Goal: Information Seeking & Learning: Find specific fact

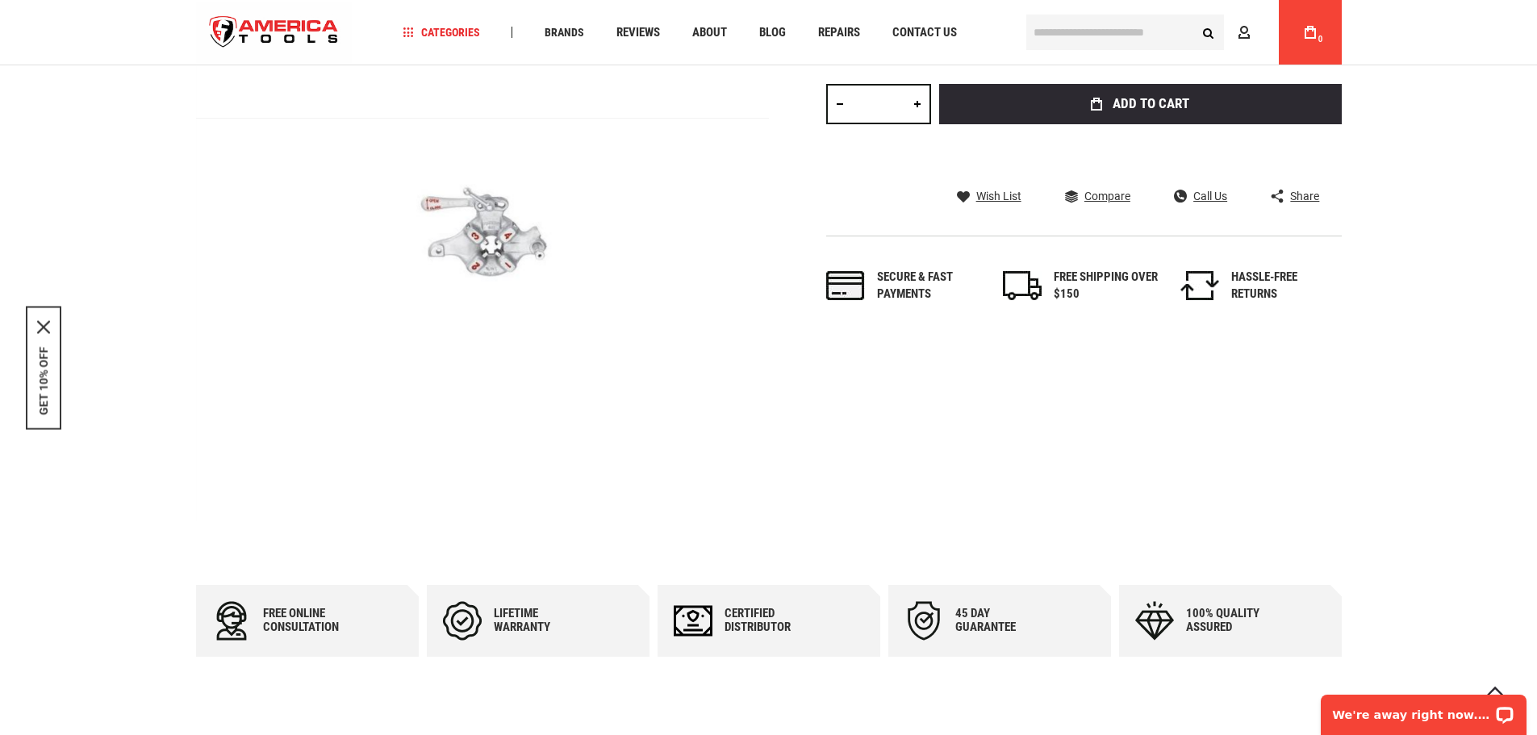
scroll to position [81, 0]
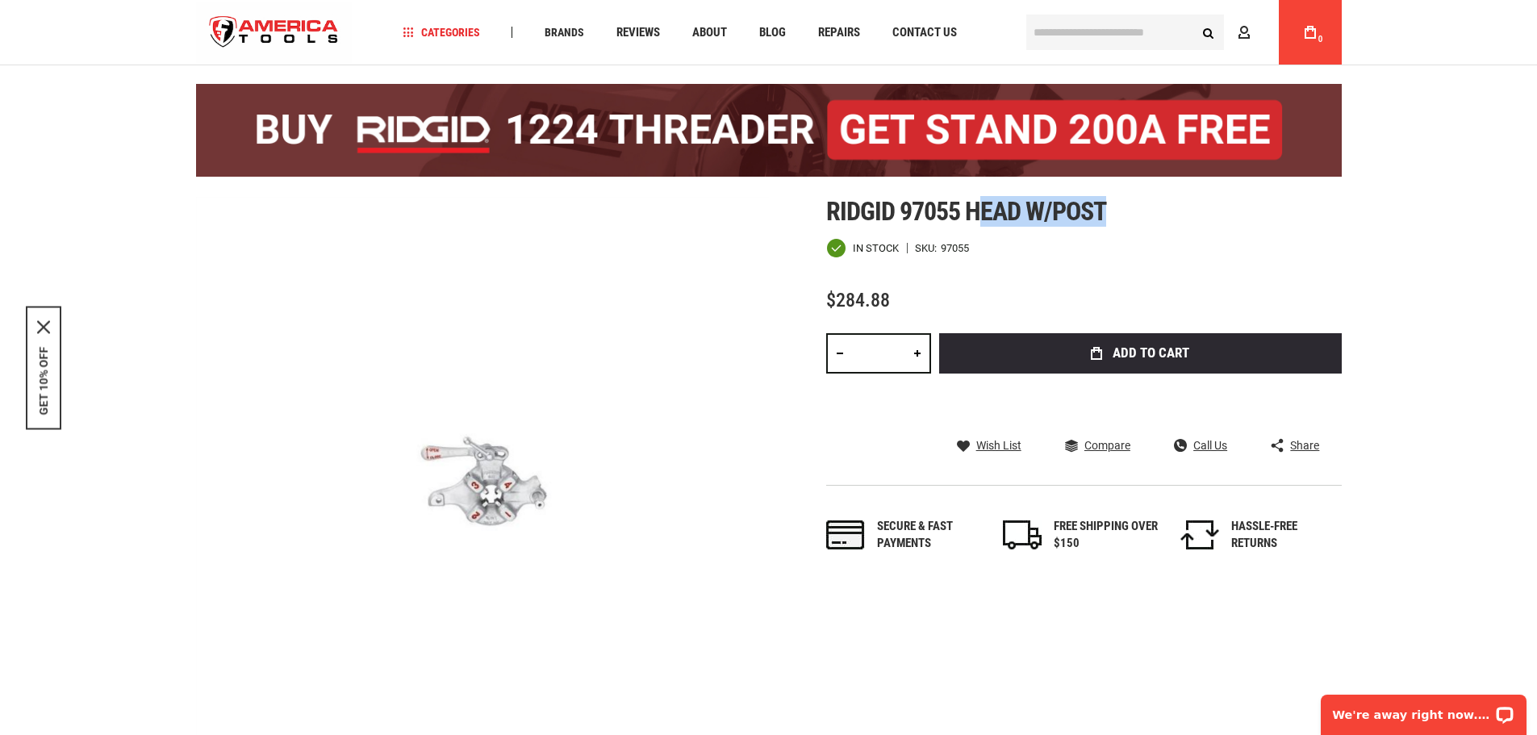
drag, startPoint x: 974, startPoint y: 207, endPoint x: 1168, endPoint y: 208, distance: 193.6
click at [1168, 208] on h1 "Ridgid 97055 head w/post" at bounding box center [1083, 211] width 515 height 29
copy span "ead w/post"
drag, startPoint x: 968, startPoint y: 208, endPoint x: 1241, endPoint y: 193, distance: 273.9
click at [1204, 207] on h1 "Ridgid 97055 head w/post" at bounding box center [1083, 211] width 515 height 29
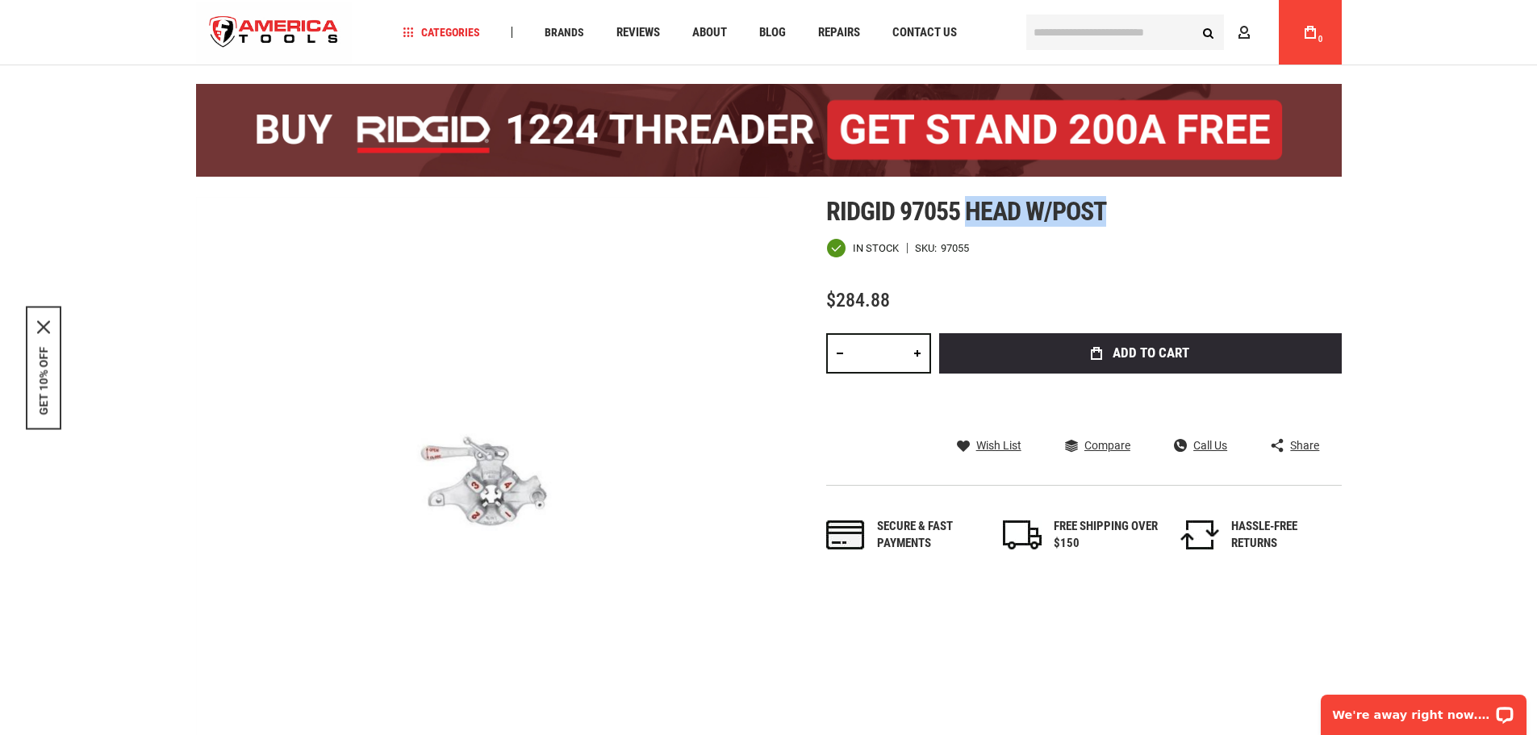
copy span "head w/post"
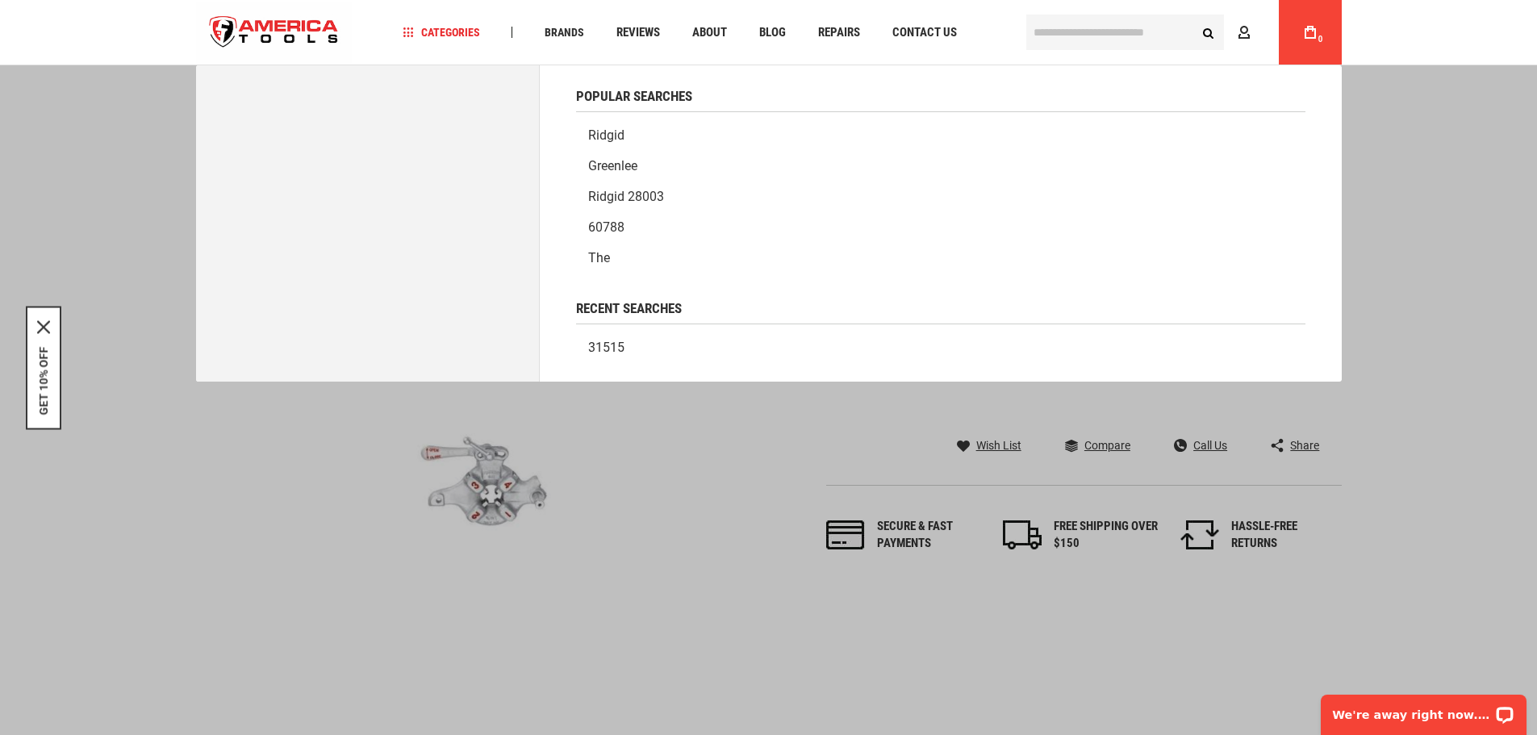
click at [1065, 26] on input "text" at bounding box center [1125, 32] width 198 height 35
paste input "**********"
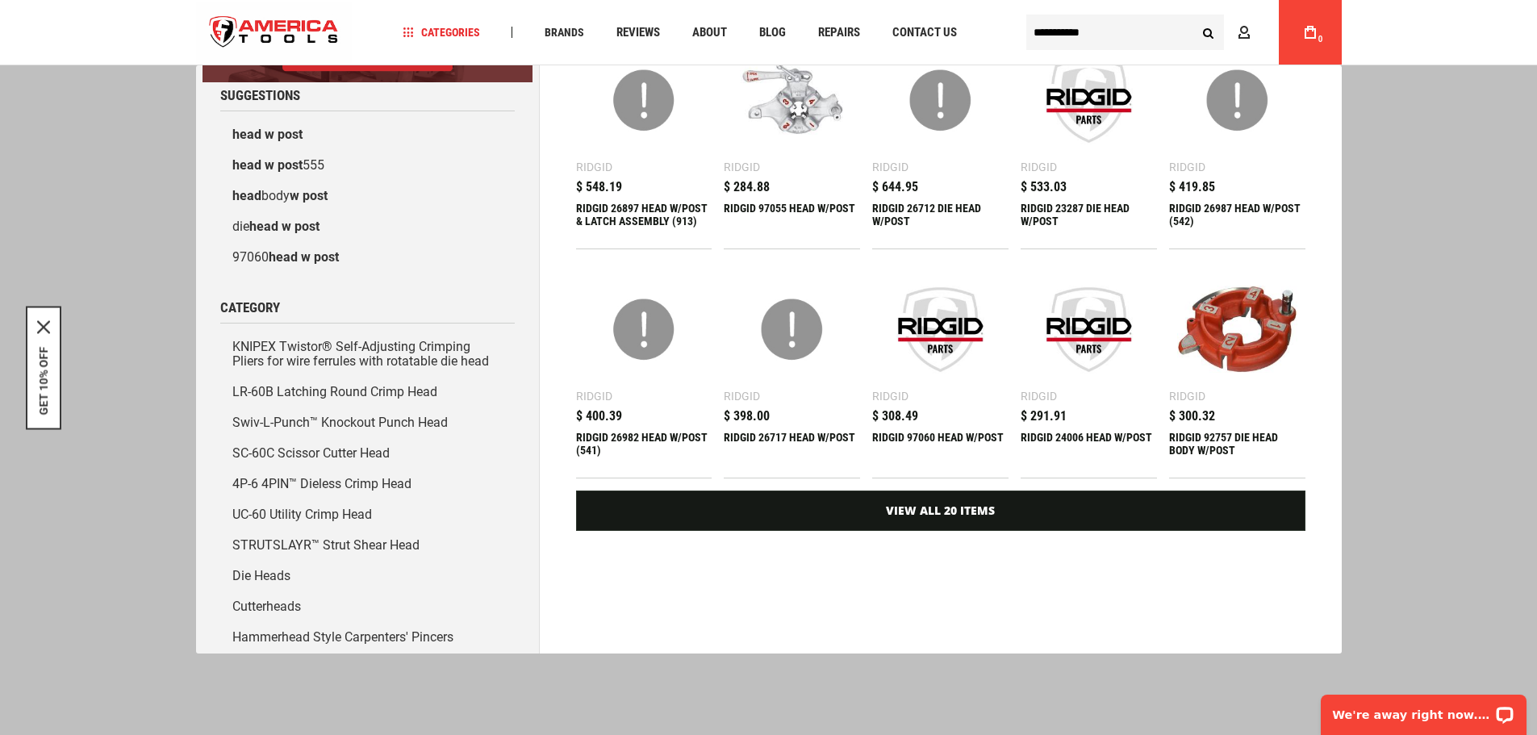
scroll to position [115, 0]
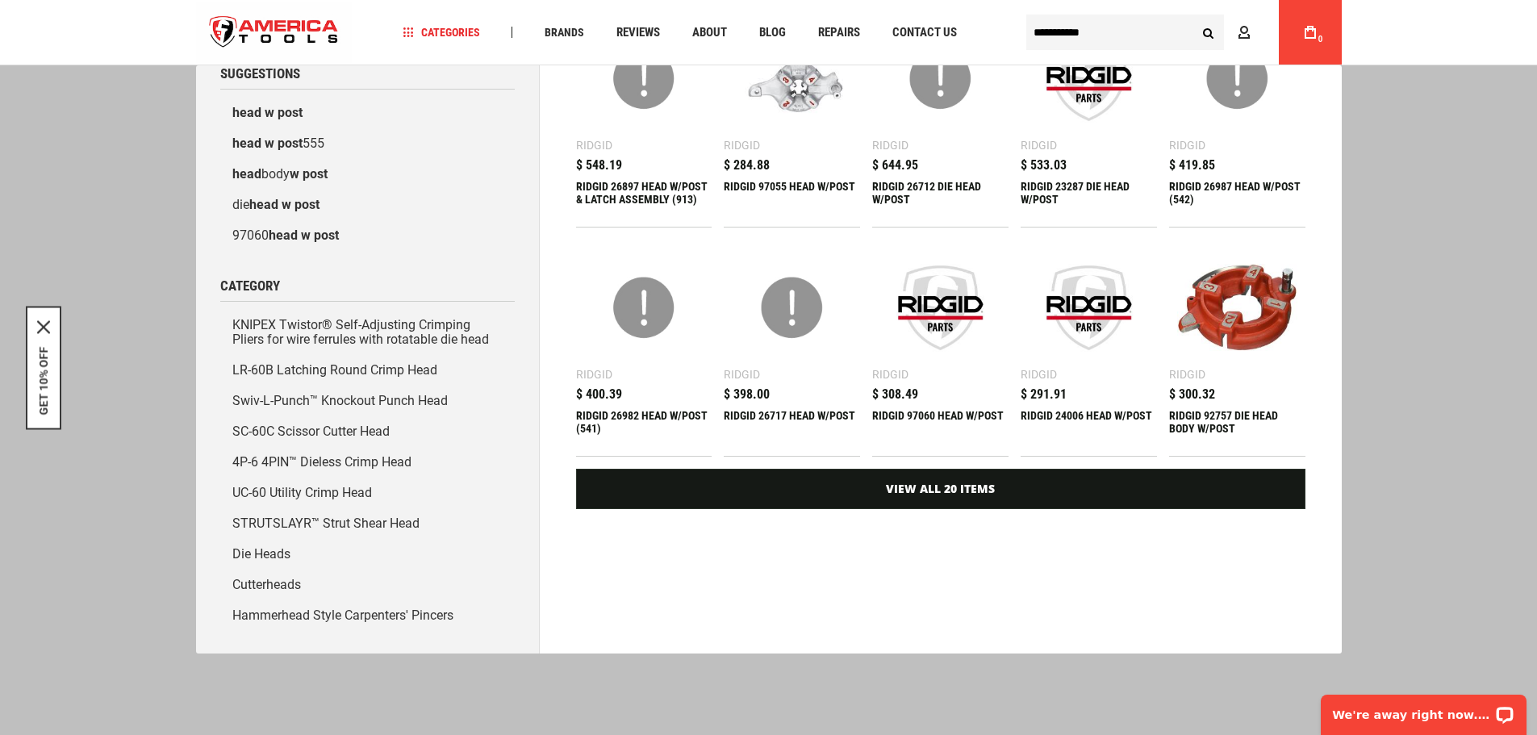
type input "**********"
